Goal: Information Seeking & Learning: Check status

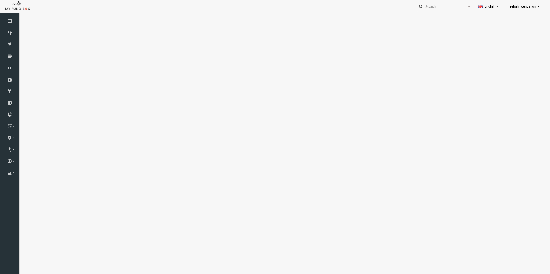
select select "100"
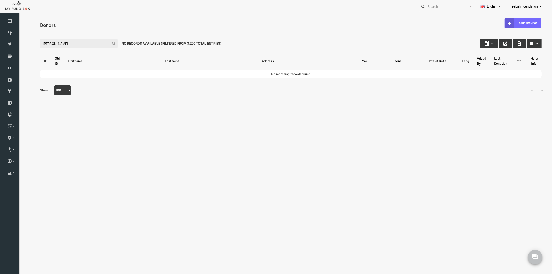
type input "sarah"
click at [8, 34] on icon at bounding box center [9, 33] width 19 height 4
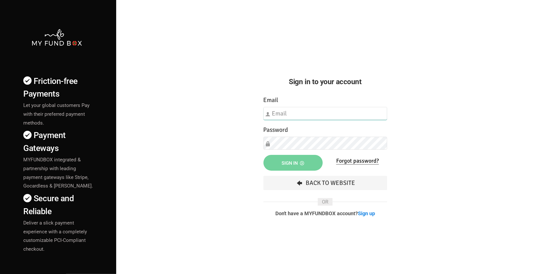
type input "[EMAIL_ADDRESS][DOMAIN_NAME]"
click at [175, 110] on div "Friction-free Payments Let your global customers Pay with their preferred payme…" at bounding box center [276, 181] width 558 height 363
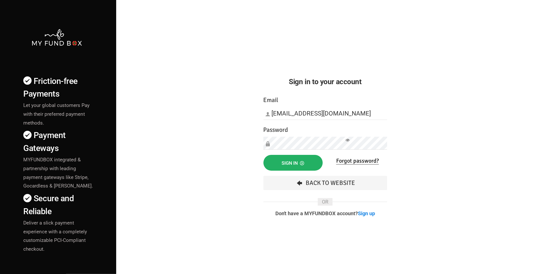
click at [293, 160] on button "Sign in" at bounding box center [293, 163] width 59 height 16
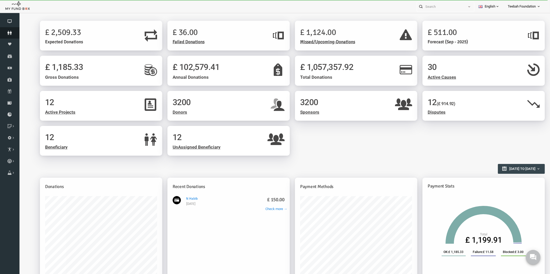
click at [9, 33] on icon at bounding box center [9, 33] width 19 height 4
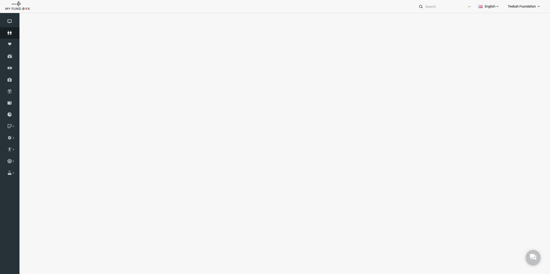
select select "100"
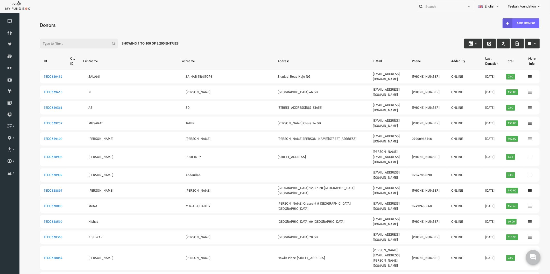
click at [34, 44] on input "Filter:" at bounding box center [68, 44] width 78 height 10
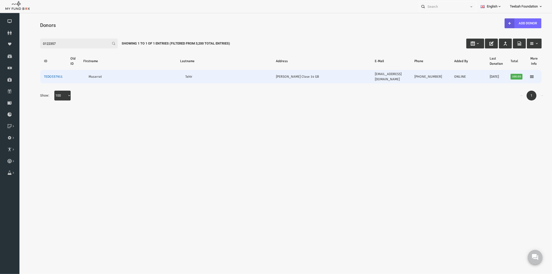
type input "0122357"
click at [39, 75] on link "TEDO337911" at bounding box center [42, 76] width 19 height 4
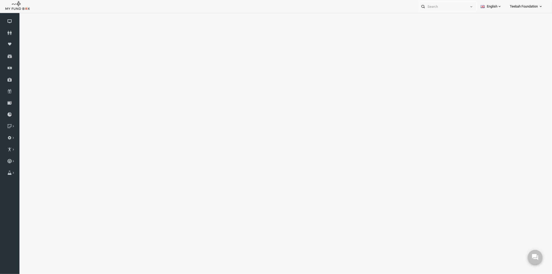
select select "100"
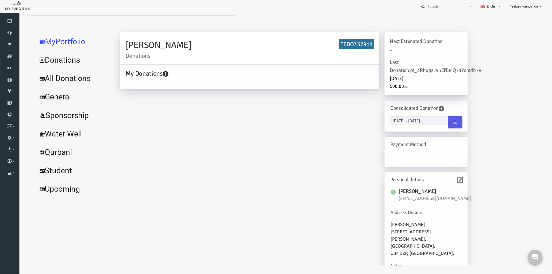
click at [51, 77] on link "All Donations" at bounding box center [63, 78] width 78 height 19
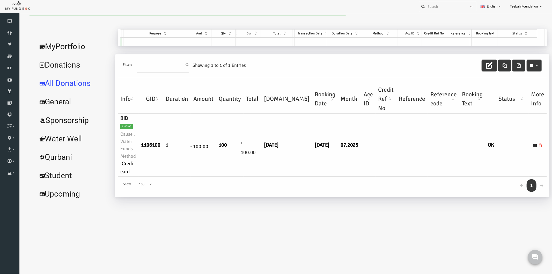
click at [300, 177] on div "← 1 → Show: 10 25 50 100 100" at bounding box center [321, 186] width 429 height 20
click at [49, 45] on link "MyPortfolio" at bounding box center [63, 46] width 78 height 19
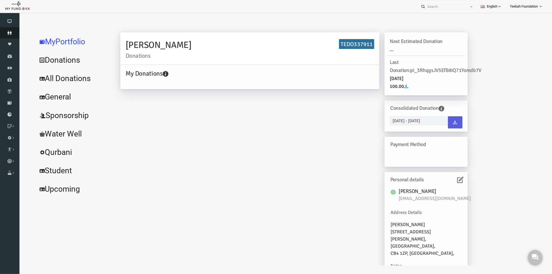
click at [10, 33] on icon at bounding box center [9, 33] width 19 height 4
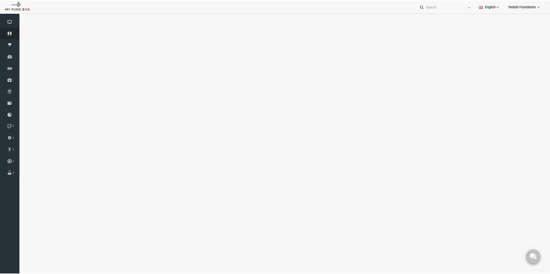
select select "100"
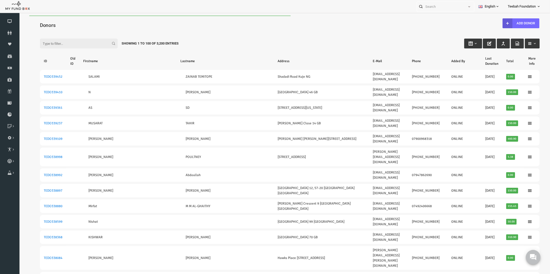
click at [73, 32] on div "Filter: Showing 1 to 100 of 3,200 Entries" at bounding box center [279, 39] width 510 height 14
click at [56, 40] on input "Filter:" at bounding box center [68, 44] width 78 height 10
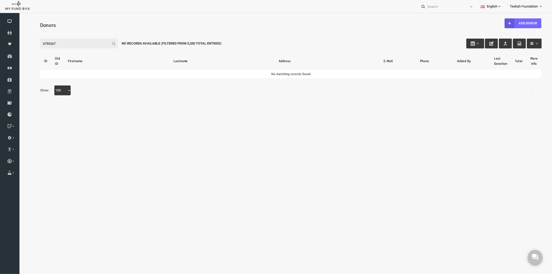
drag, startPoint x: 46, startPoint y: 42, endPoint x: 10, endPoint y: 44, distance: 36.1
click at [19, 44] on html "Donor Not Found Beneficiary Not Found Partner Not Found!!!! Please Fill out thi…" at bounding box center [280, 92] width 523 height 155
drag, startPoint x: 46, startPoint y: 40, endPoint x: 18, endPoint y: 39, distance: 28.3
click at [19, 39] on html "Donor Not Found Beneficiary Not Found Partner Not Found!!!! Please Fill out thi…" at bounding box center [280, 92] width 523 height 155
type input "5"
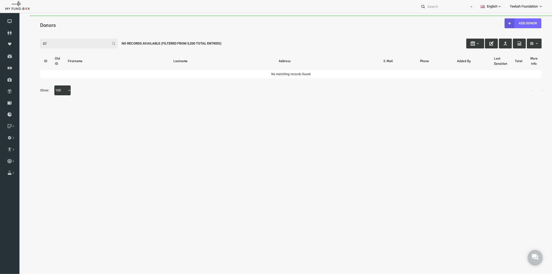
type input "0"
